Goal: Navigation & Orientation: Find specific page/section

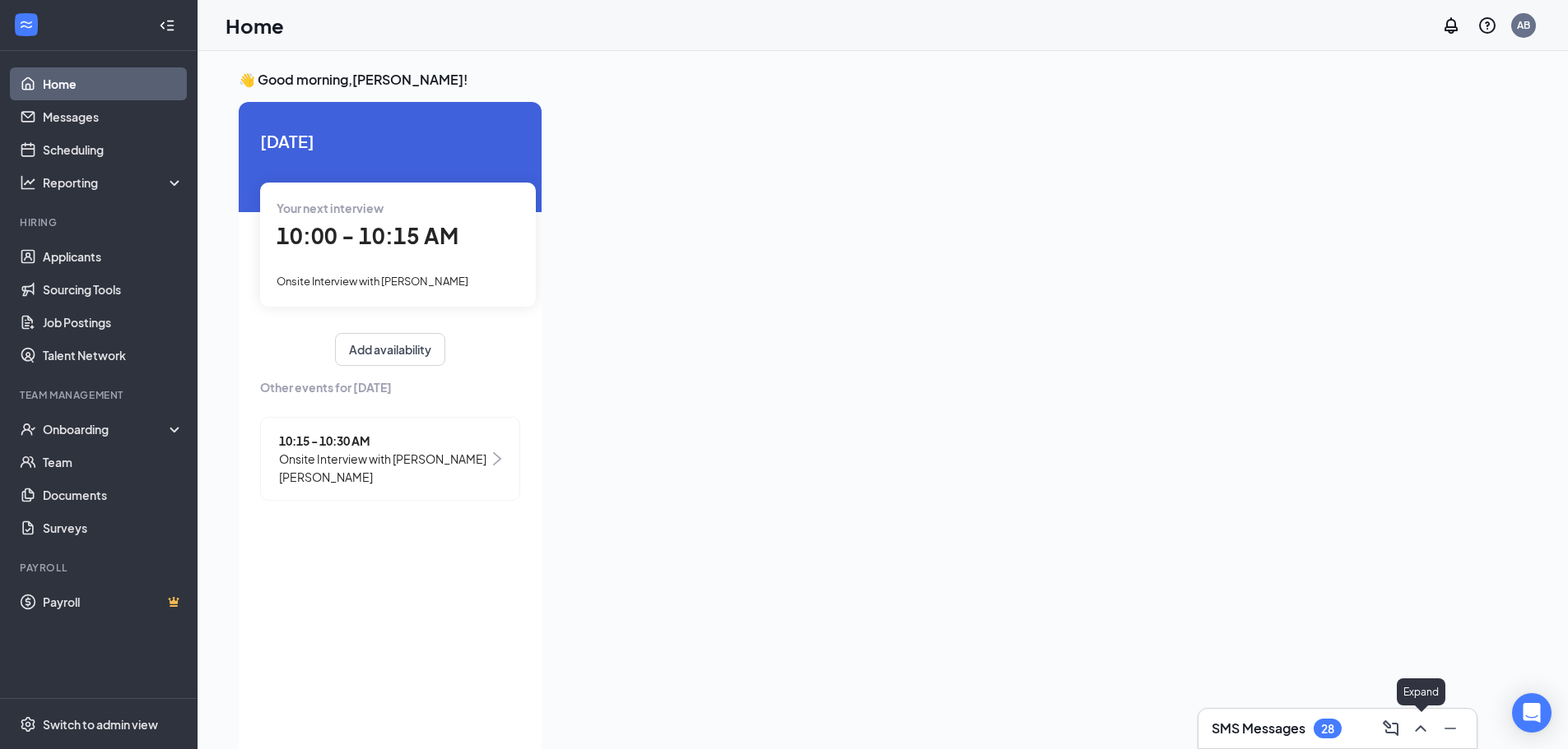
click at [1423, 734] on icon "ChevronUp" at bounding box center [1420, 728] width 20 height 20
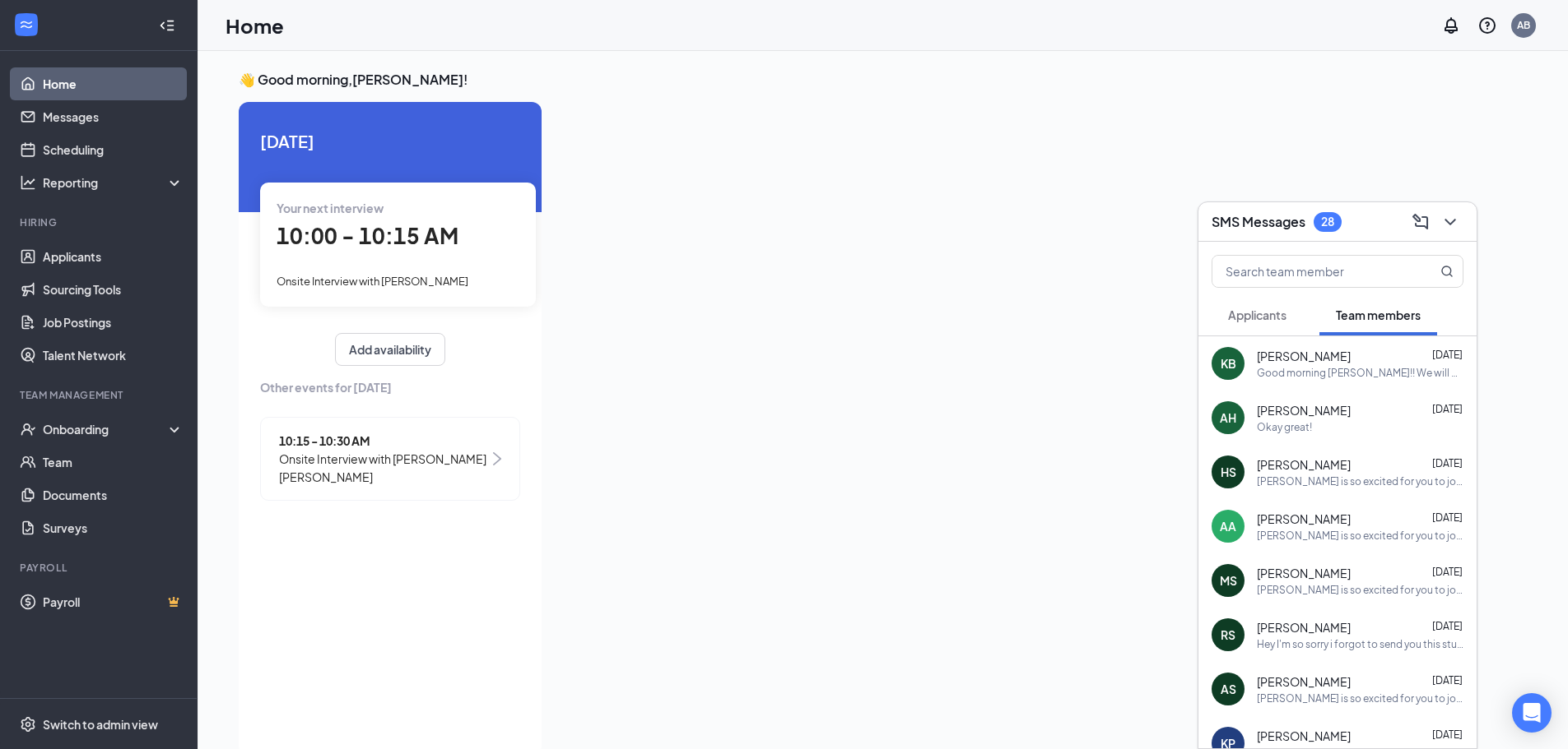
click at [422, 247] on span "10:00 - 10:15 AM" at bounding box center [367, 235] width 181 height 28
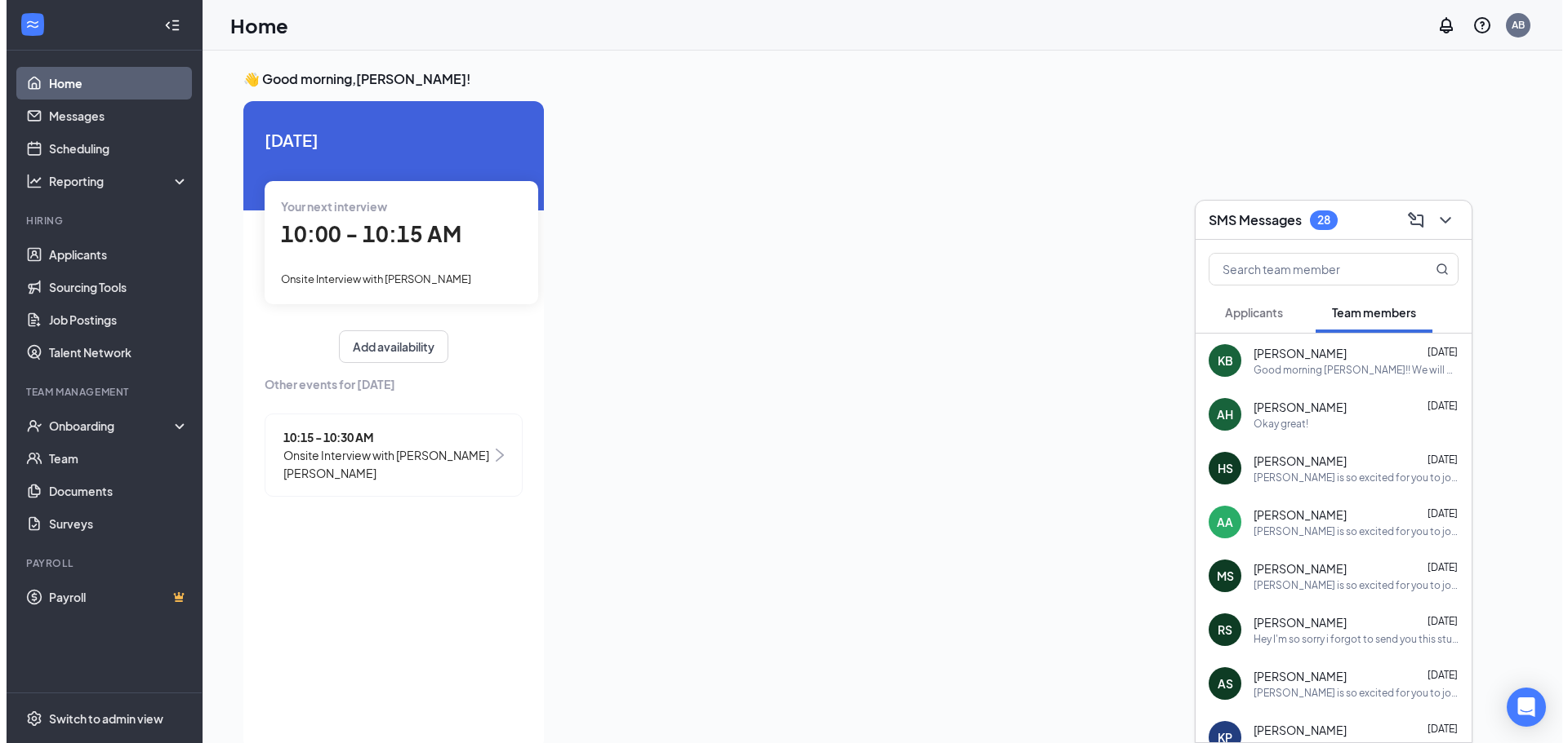
scroll to position [7, 0]
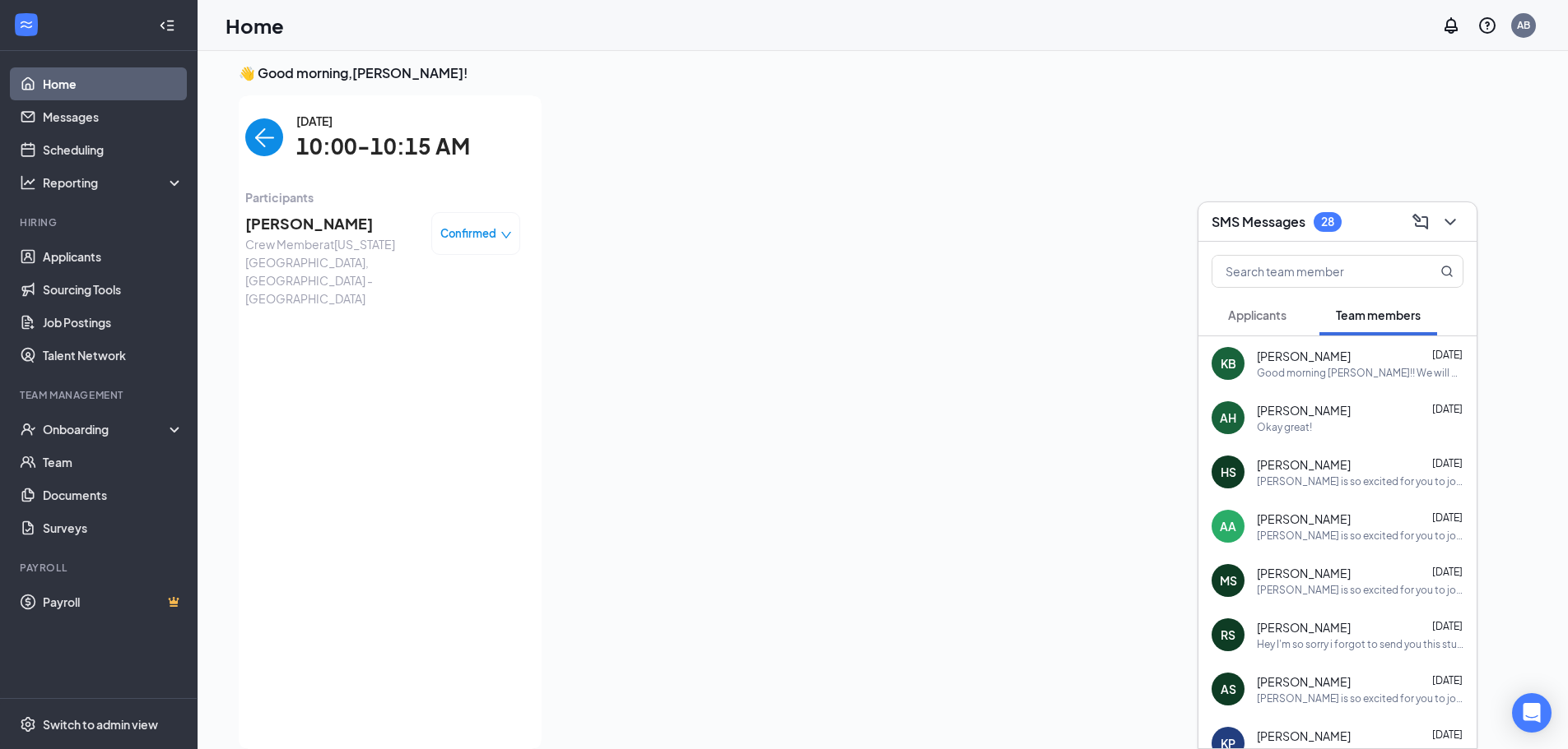
click at [316, 226] on span "[PERSON_NAME]" at bounding box center [331, 224] width 173 height 23
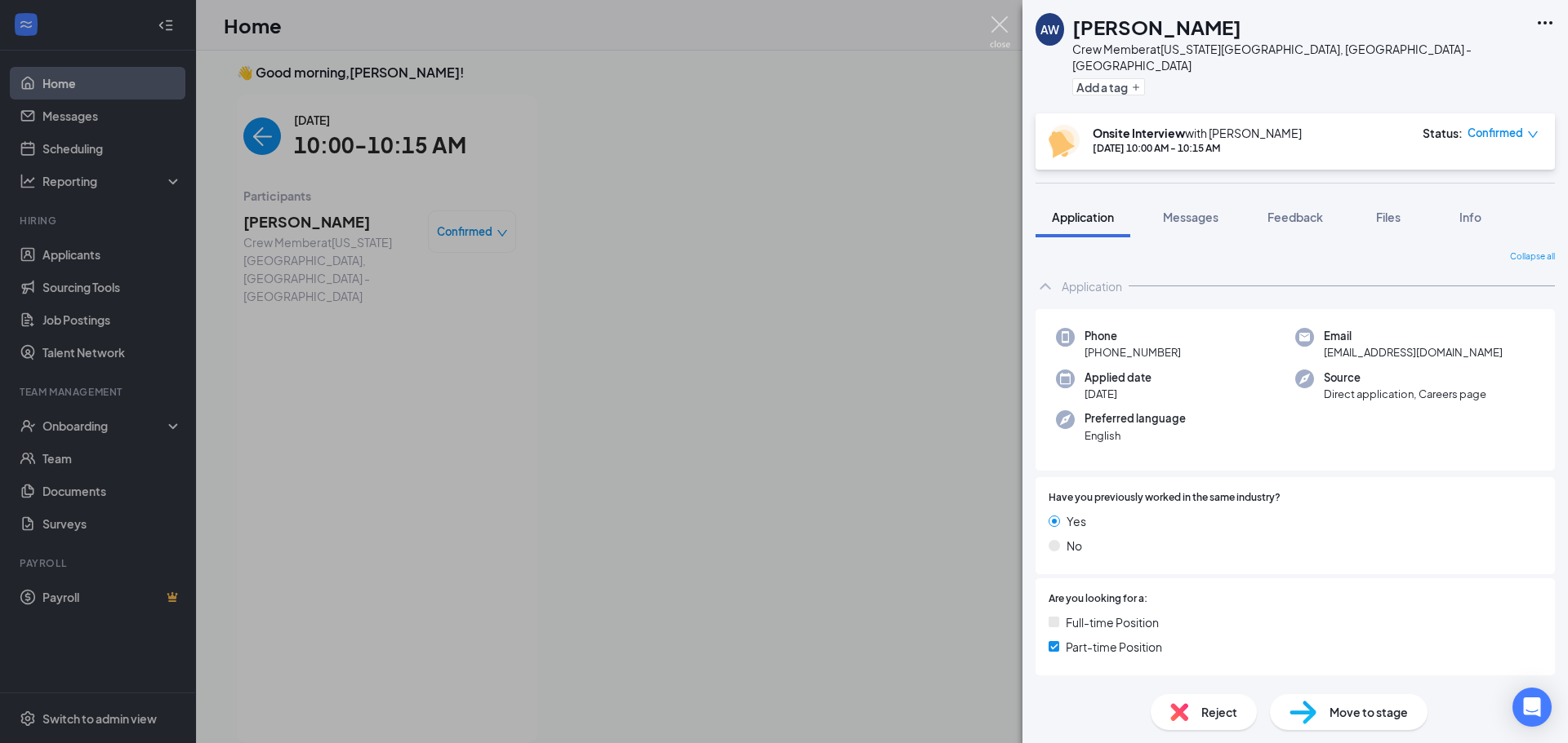
click at [998, 32] on img at bounding box center [1000, 32] width 21 height 32
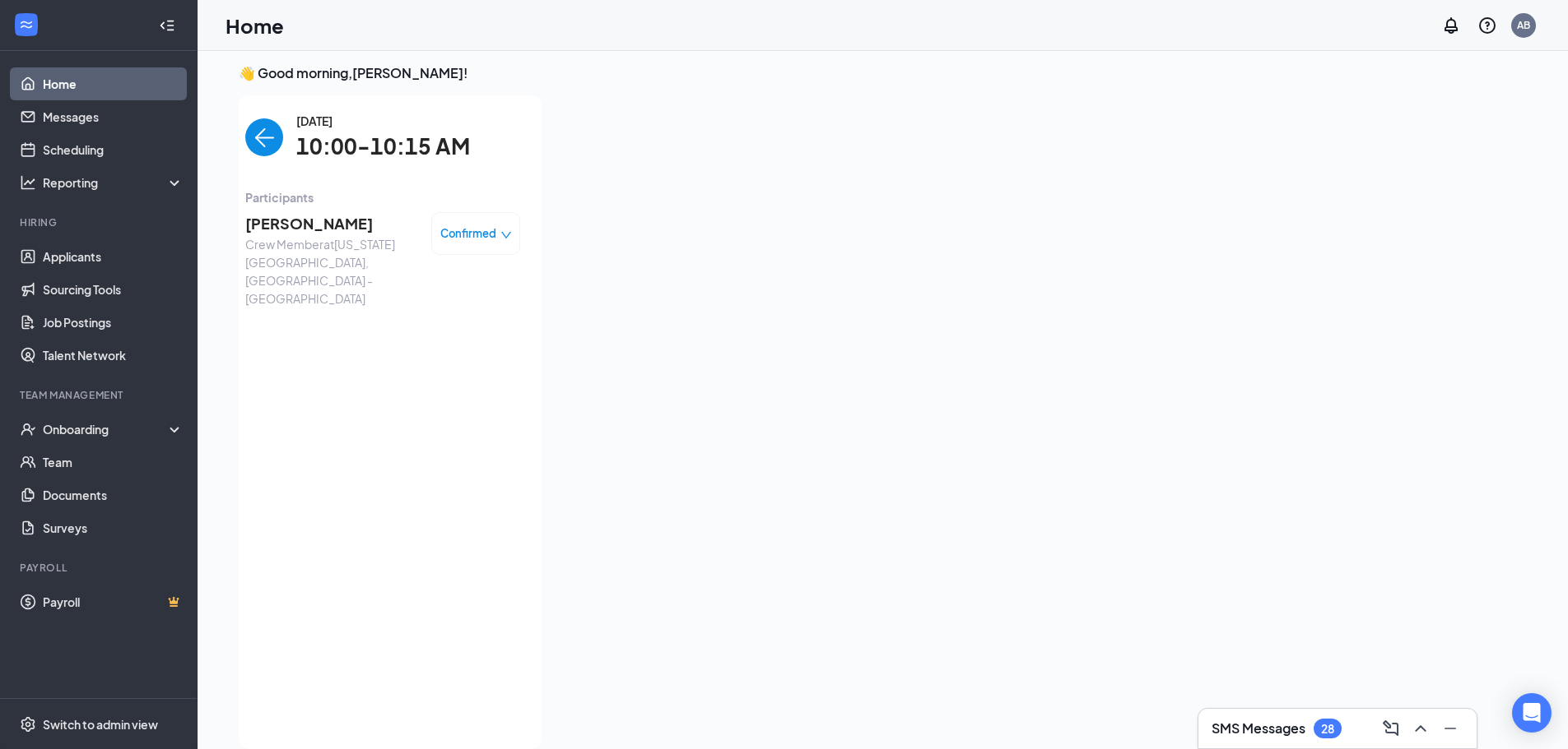
click at [65, 84] on link "Home" at bounding box center [113, 84] width 141 height 33
click at [98, 121] on link "Messages" at bounding box center [113, 117] width 141 height 33
